Goal: Information Seeking & Learning: Check status

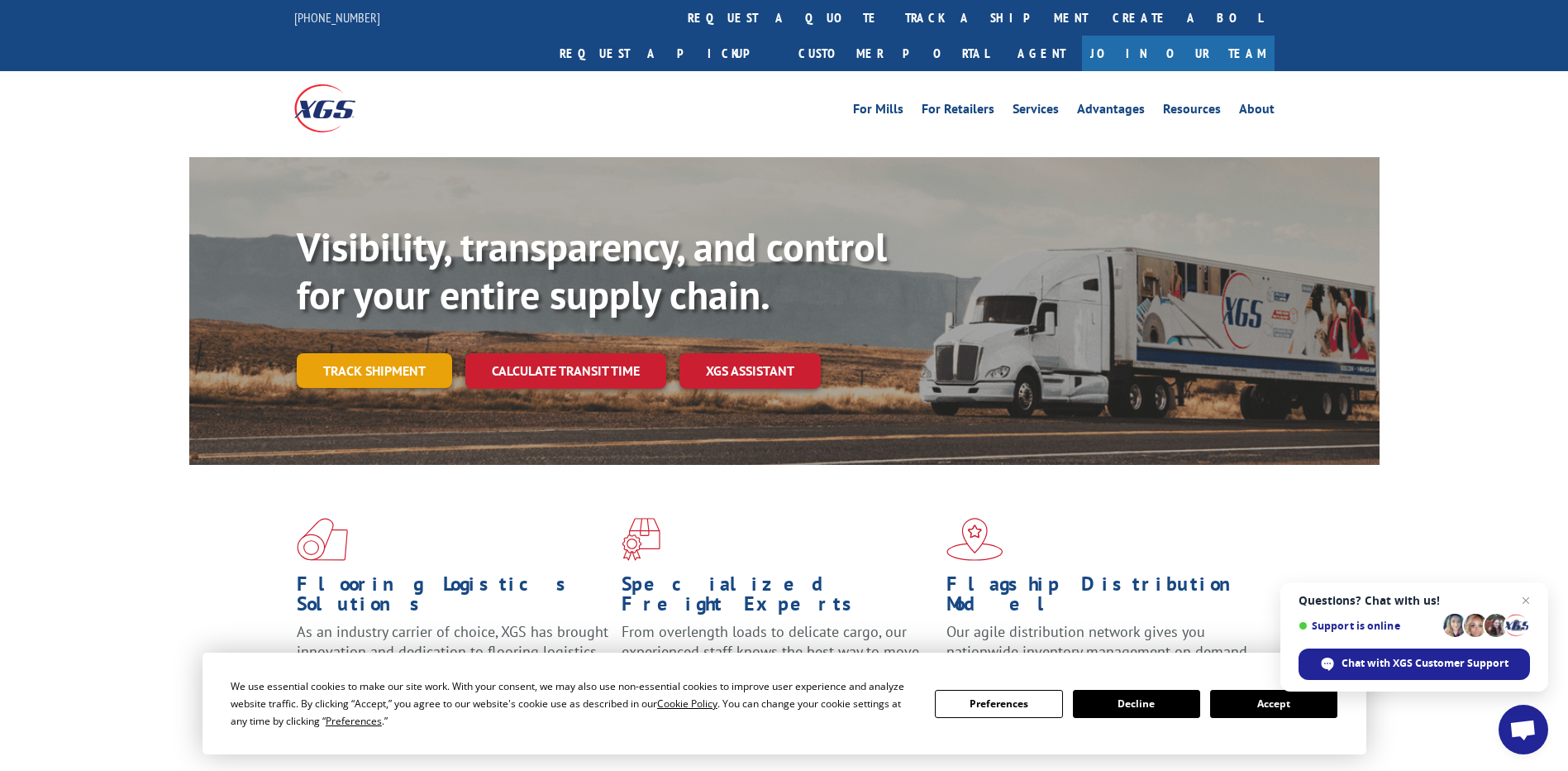
click at [346, 353] on link "Track shipment" at bounding box center [375, 370] width 155 height 34
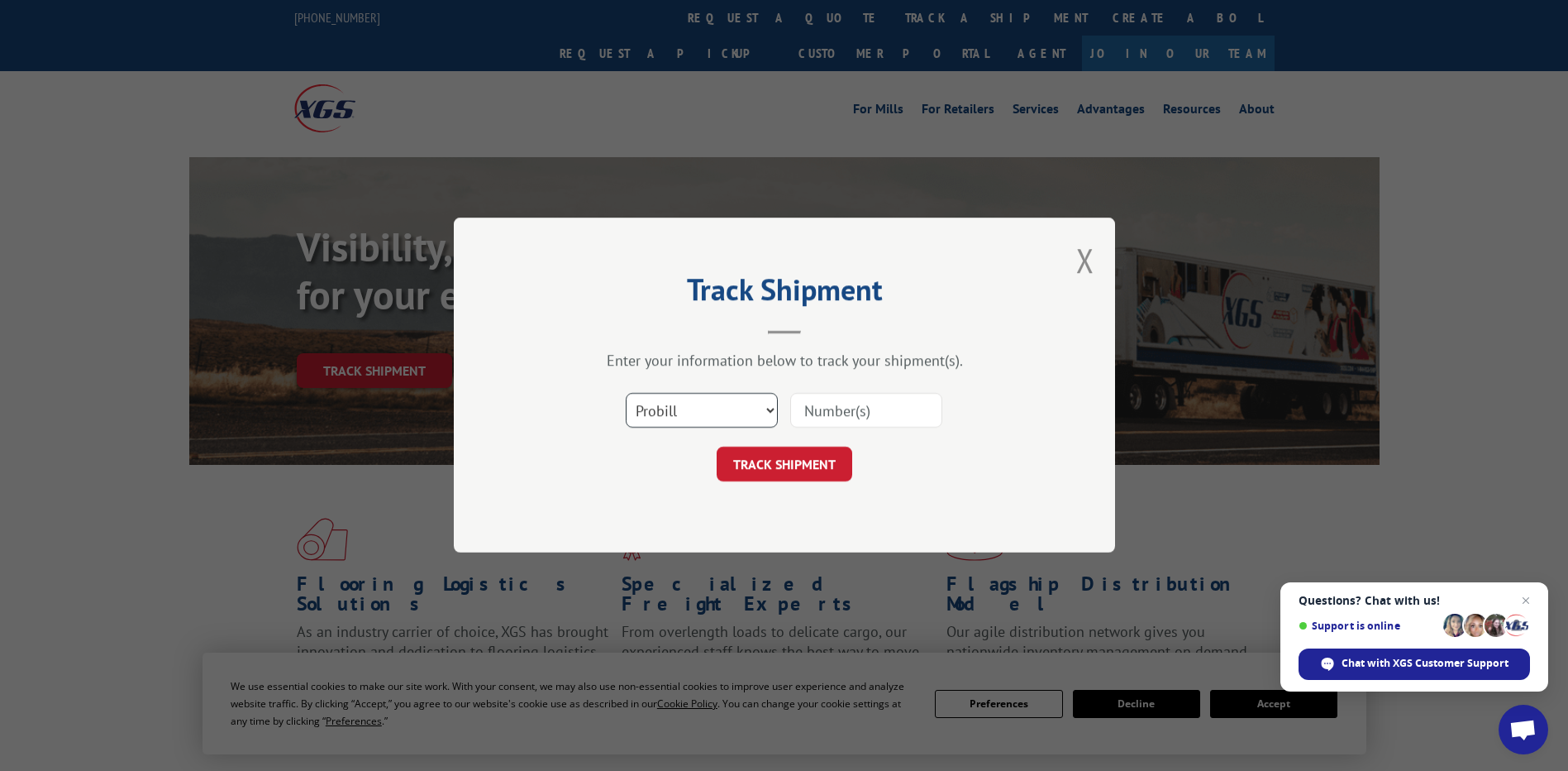
click at [772, 415] on select "Select category... Probill BOL PO" at bounding box center [702, 411] width 152 height 34
select select "bol"
click at [626, 394] on select "Select category... Probill BOL PO" at bounding box center [702, 411] width 152 height 34
click at [827, 406] on input at bounding box center [866, 411] width 152 height 34
type input "372826"
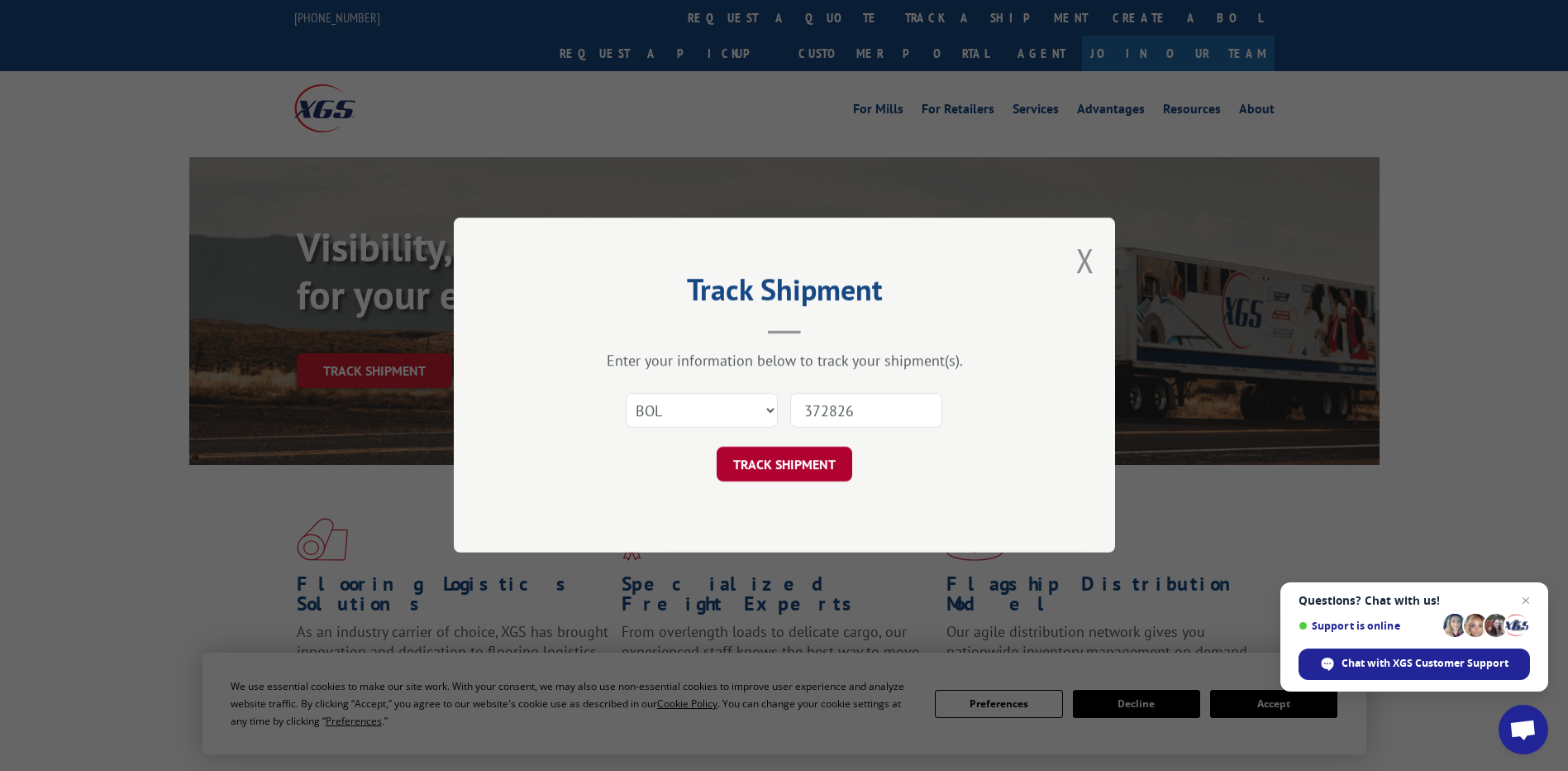
click at [807, 475] on button "TRACK SHIPMENT" at bounding box center [784, 464] width 135 height 34
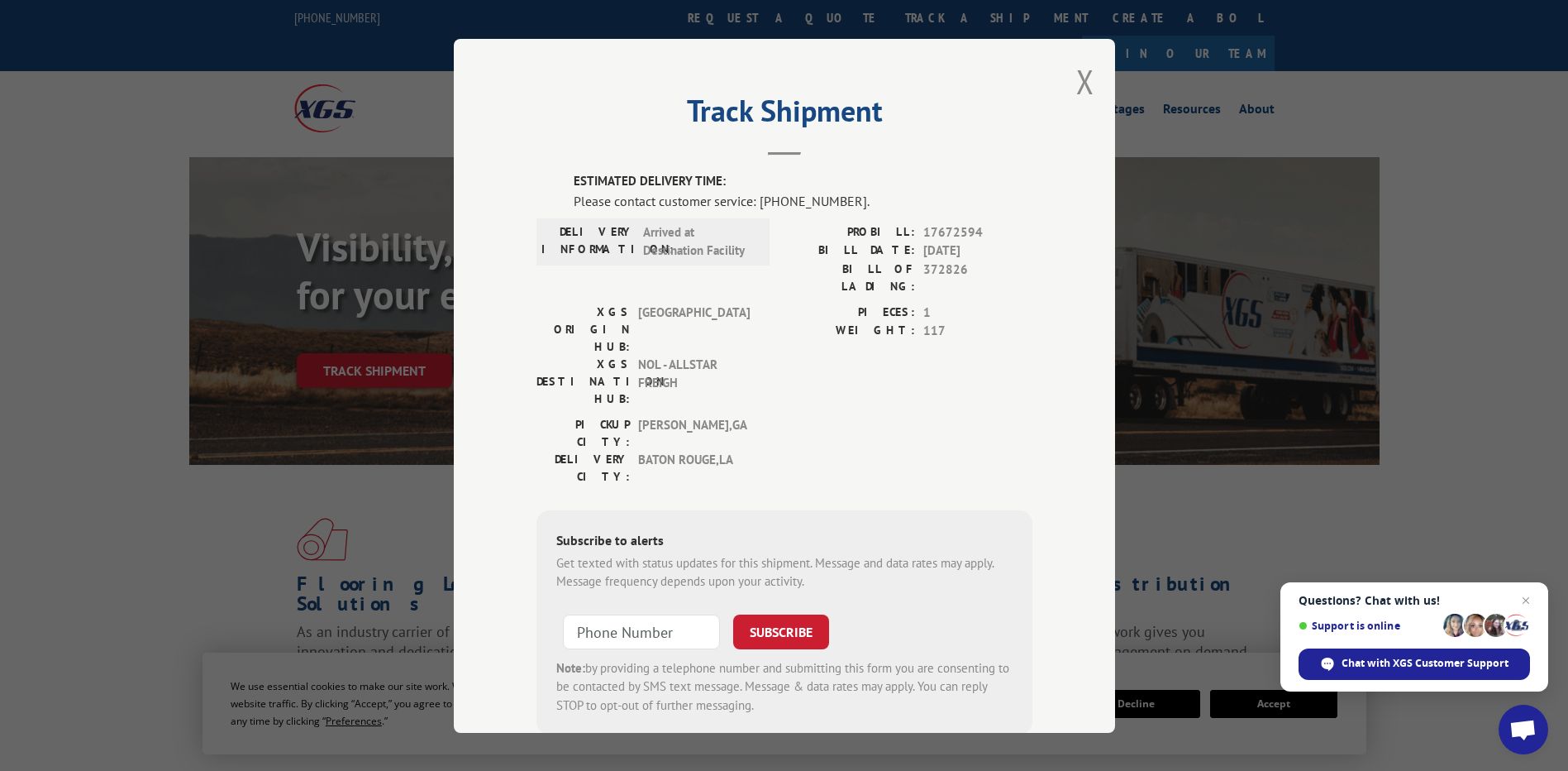
click at [828, 341] on div "PIECES: 1 WEIGHT: 117" at bounding box center [908, 358] width 248 height 113
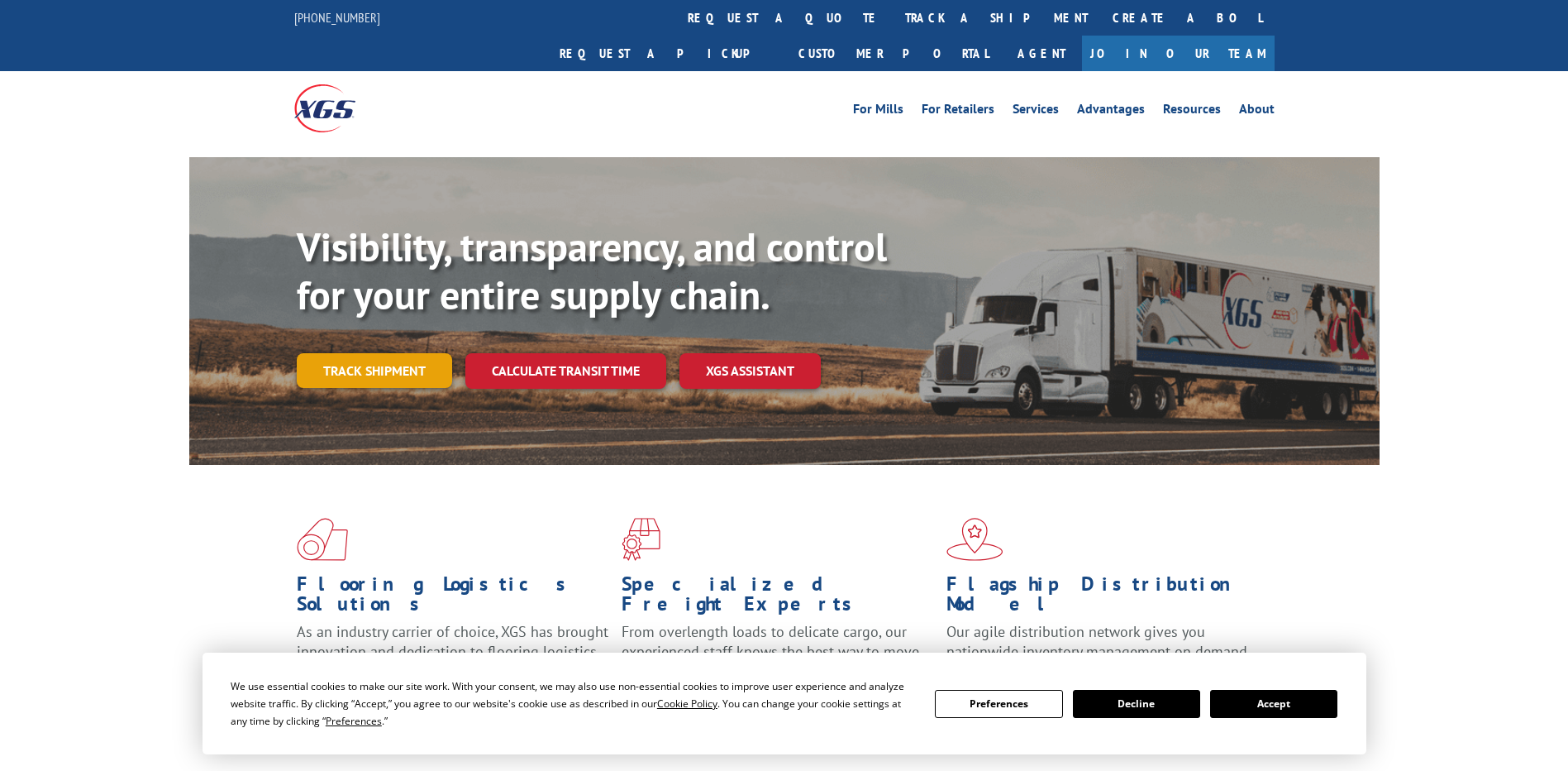
click at [436, 353] on link "Track shipment" at bounding box center [375, 370] width 155 height 34
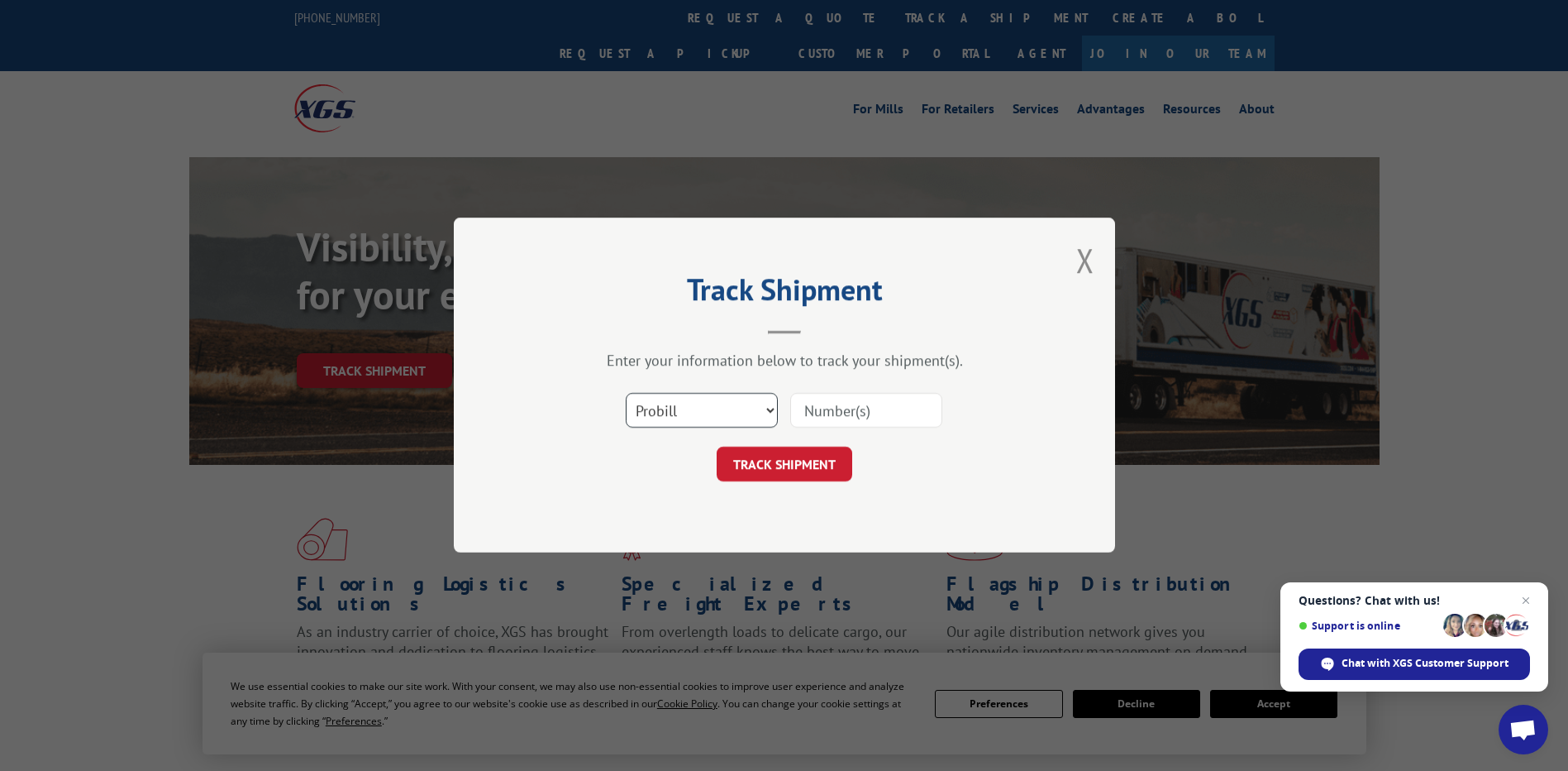
click at [733, 412] on select "Select category... Probill BOL PO" at bounding box center [702, 411] width 152 height 34
select select "bol"
click at [626, 394] on select "Select category... Probill BOL PO" at bounding box center [702, 411] width 152 height 34
click at [850, 416] on input at bounding box center [866, 411] width 152 height 34
type input "372826"
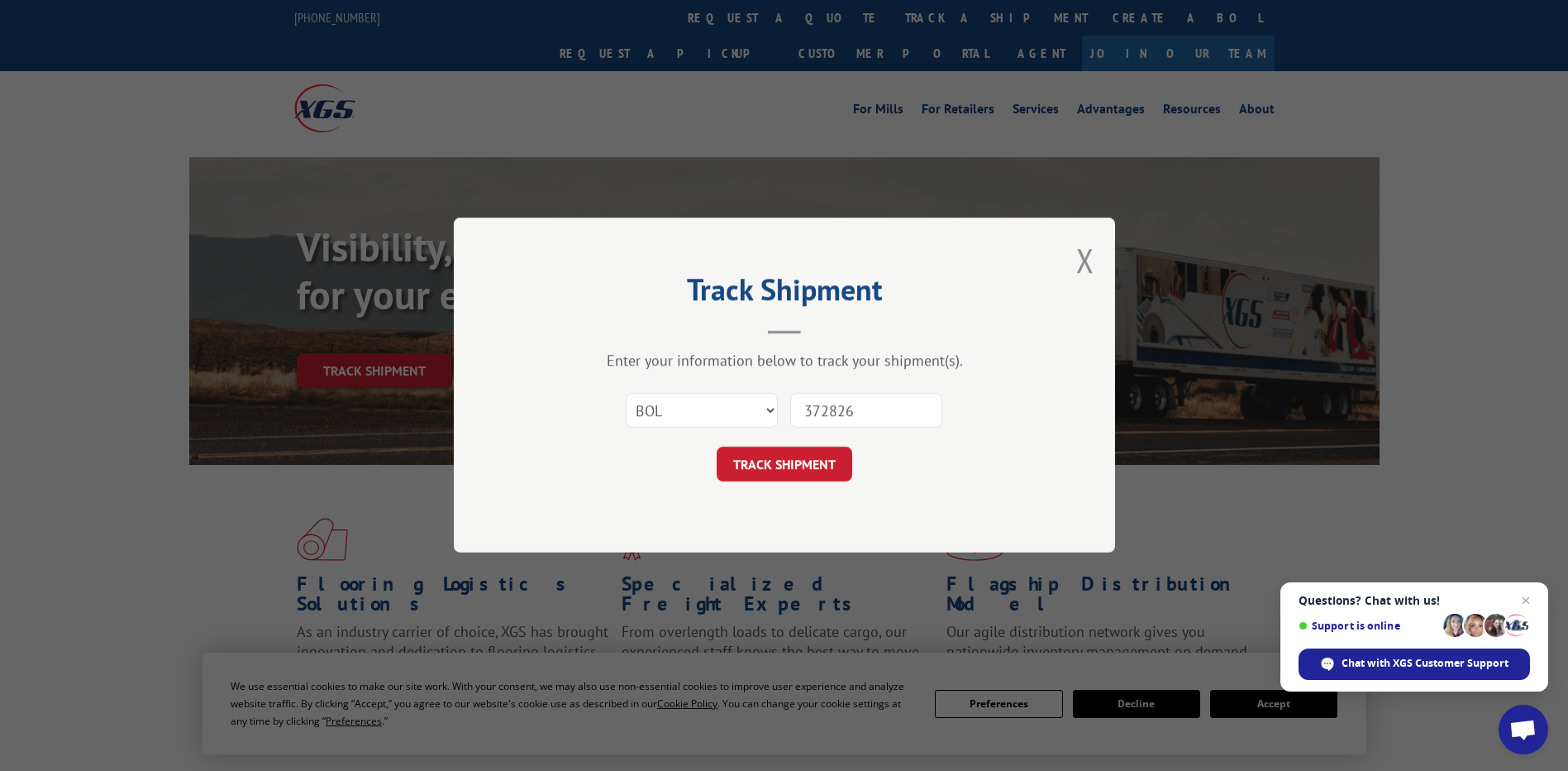
click at [791, 460] on button "TRACK SHIPMENT" at bounding box center [784, 464] width 135 height 34
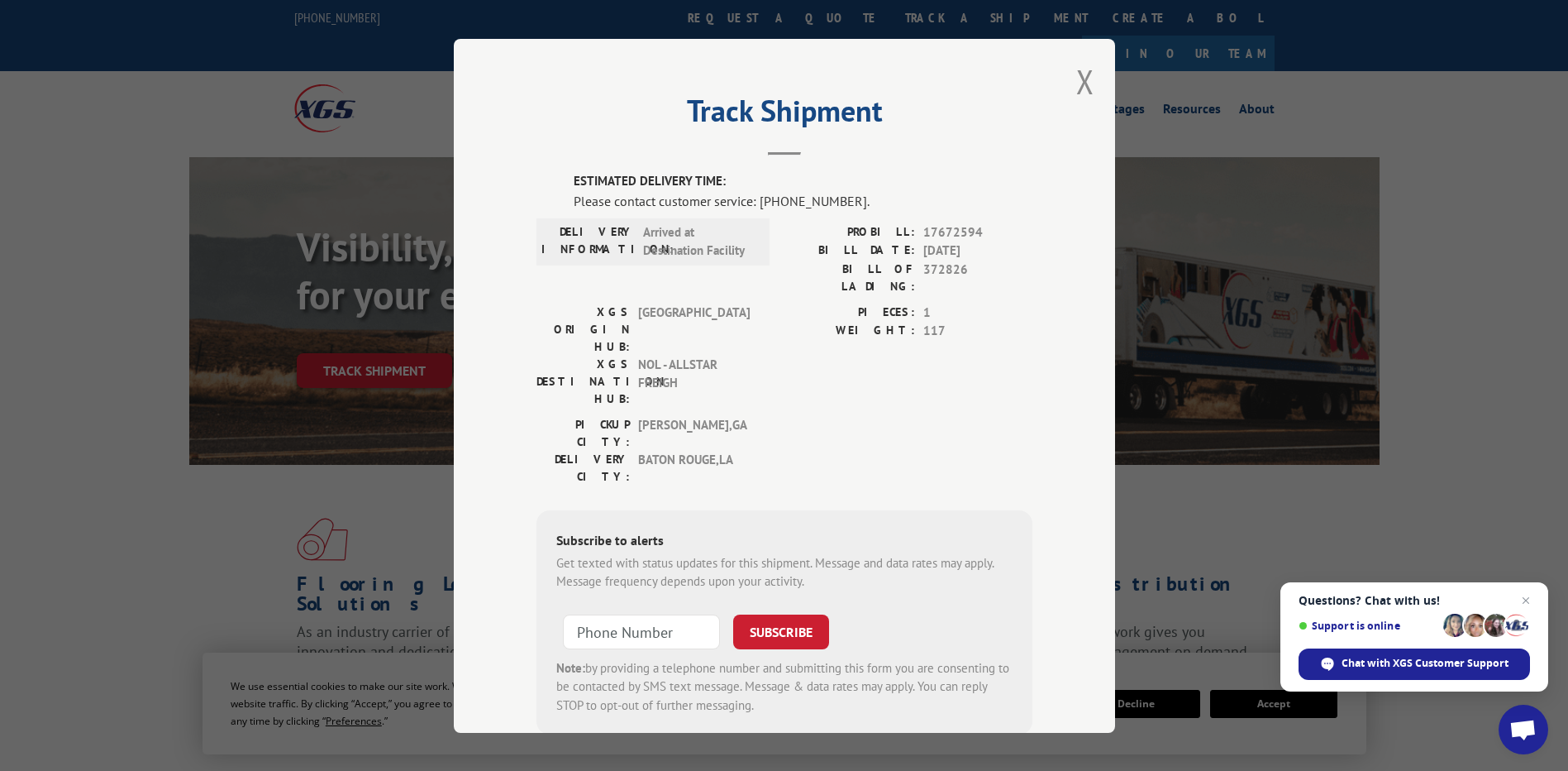
click at [1088, 92] on div "Track Shipment ESTIMATED DELIVERY TIME: Please contact customer service: [PHONE…" at bounding box center [784, 385] width 661 height 693
click at [1076, 84] on button "Close modal" at bounding box center [1085, 81] width 18 height 44
